Goal: Communication & Community: Answer question/provide support

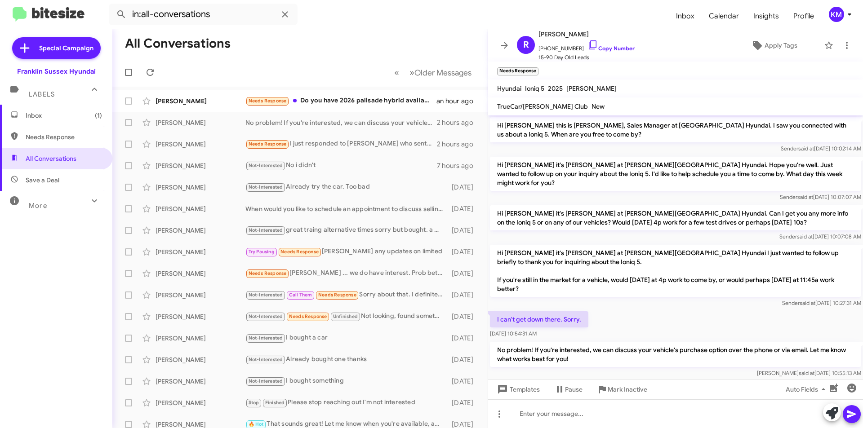
scroll to position [5, 0]
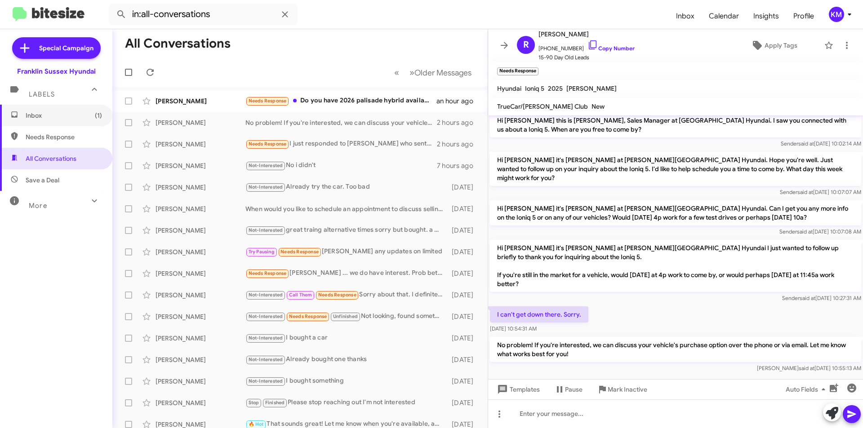
click at [60, 116] on span "Inbox (1)" at bounding box center [64, 115] width 76 height 9
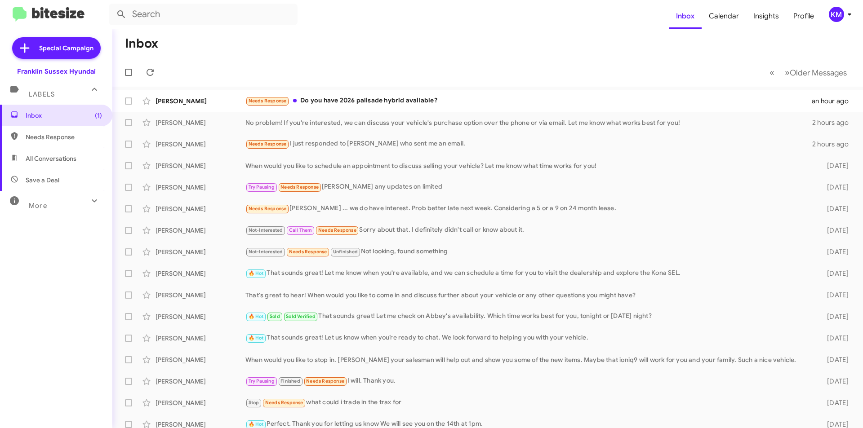
click at [330, 100] on div "Needs Response Do you have 2026 palisade hybrid available?" at bounding box center [528, 101] width 567 height 10
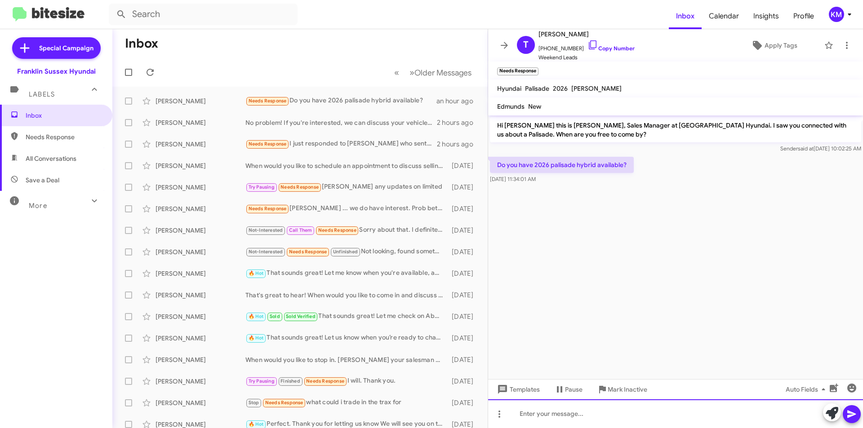
click at [547, 414] on div at bounding box center [675, 414] width 375 height 29
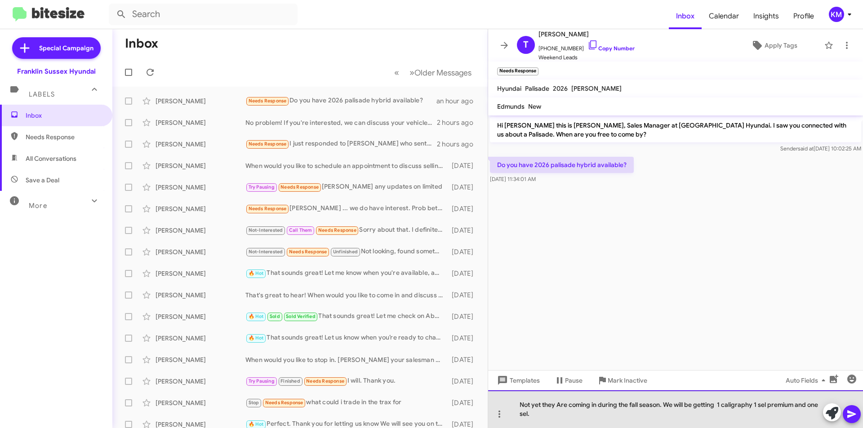
click at [742, 406] on div "Not yet they Are coming in during the fall season. We will be getting 1 caligra…" at bounding box center [675, 410] width 375 height 38
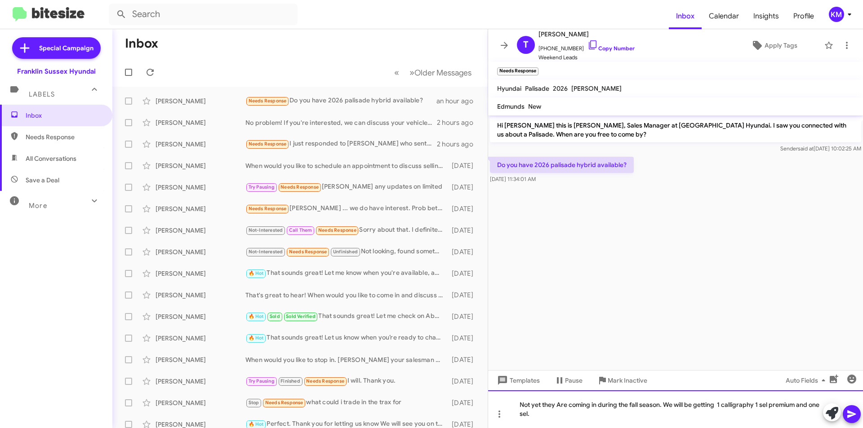
click at [764, 405] on div "Not yet they Are coming in during the fall season. We will be getting 1 calligr…" at bounding box center [675, 410] width 375 height 38
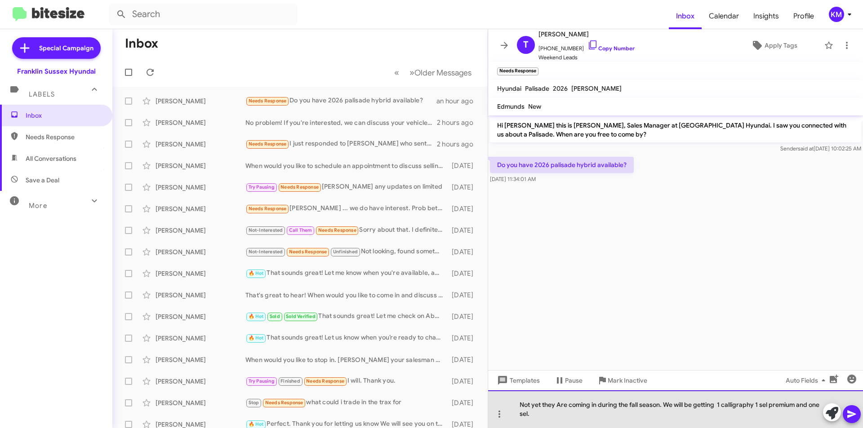
click at [536, 415] on div "Not yet they Are coming in during the fall season. We will be getting 1 calligr…" at bounding box center [675, 410] width 375 height 38
click at [771, 415] on div "Not yet they Are coming in during the fall season. We will be getting 1 calligr…" at bounding box center [675, 410] width 375 height 38
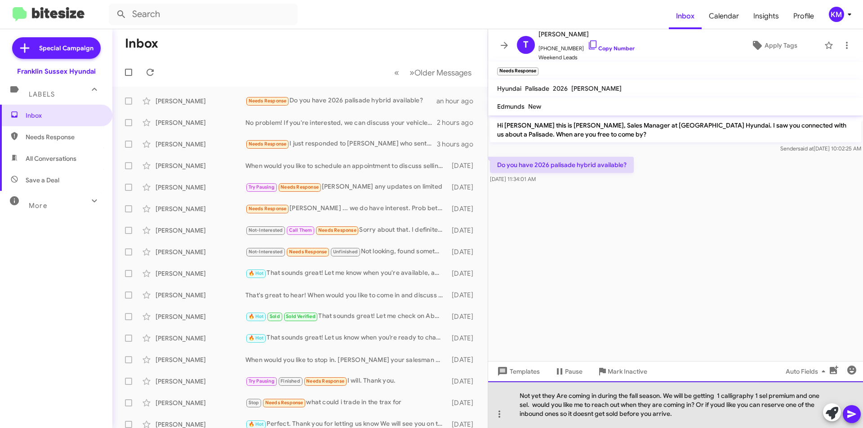
click at [584, 415] on div "Not yet they Are coming in during the fall season. We will be getting 1 calligr…" at bounding box center [675, 405] width 375 height 47
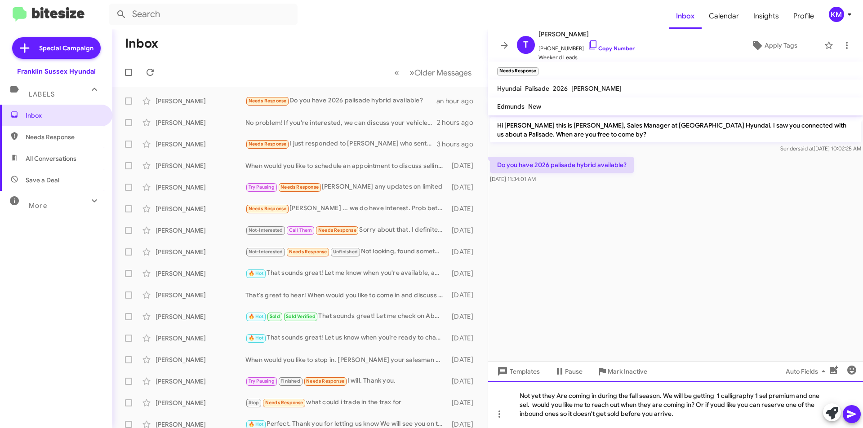
click at [719, 405] on div "Not yet they Are coming in during the fall season. We will be getting 1 calligr…" at bounding box center [675, 405] width 375 height 47
click at [849, 410] on icon at bounding box center [852, 414] width 11 height 11
